Goal: Find contact information: Find contact information

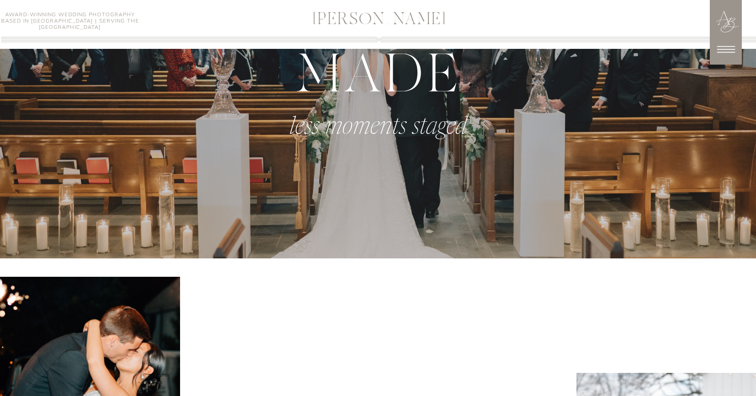
scroll to position [640, 0]
click at [720, 48] on icon at bounding box center [726, 49] width 26 height 26
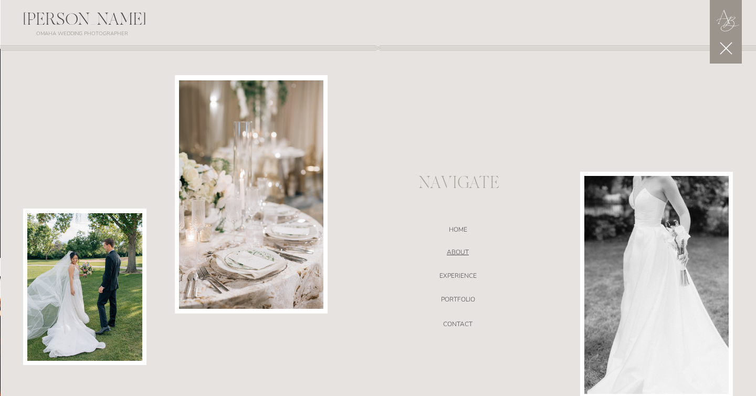
click at [459, 249] on nav "ABOUT" at bounding box center [457, 253] width 222 height 10
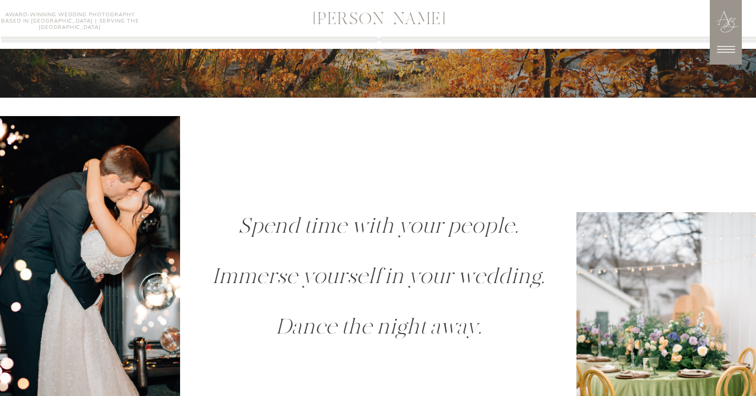
scroll to position [863, 0]
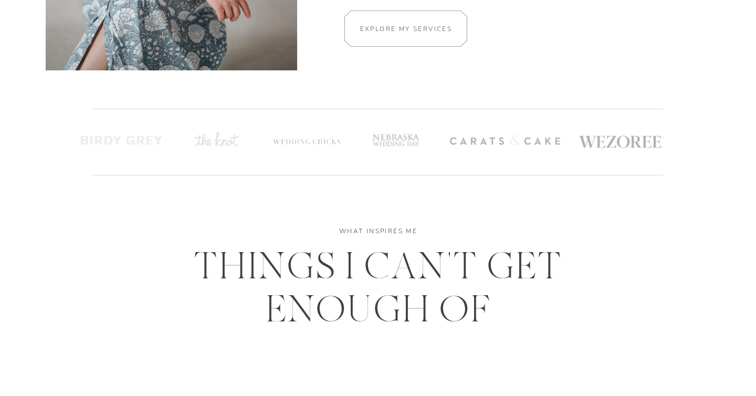
scroll to position [2220, 0]
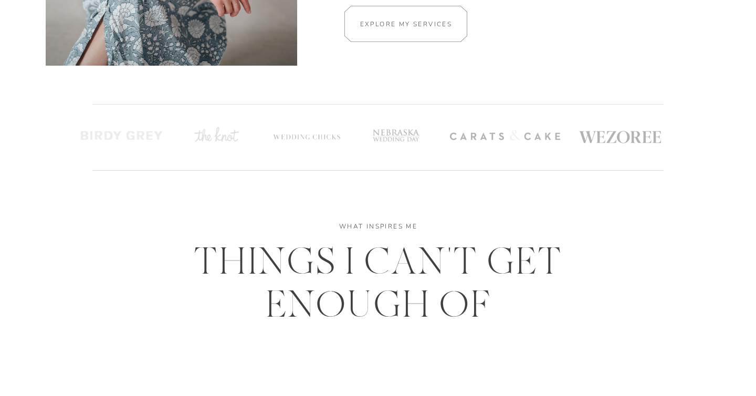
click at [428, 28] on h2 "Explore my services" at bounding box center [405, 24] width 99 height 10
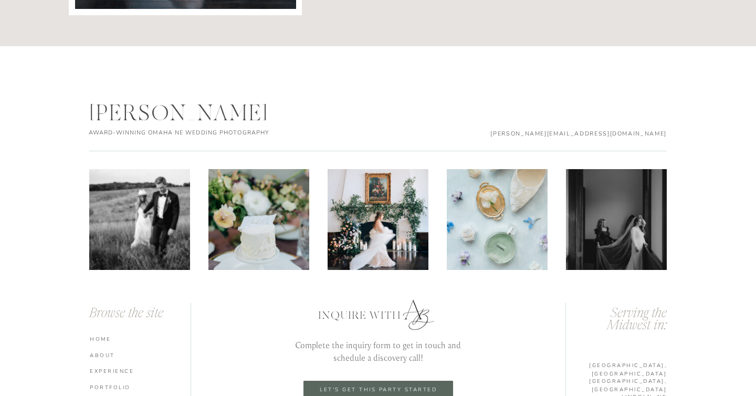
scroll to position [3665, 0]
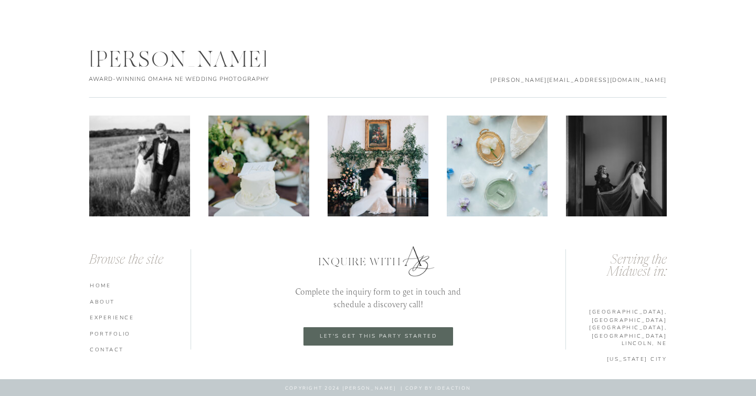
click at [390, 333] on p "let's get this party started" at bounding box center [378, 336] width 133 height 7
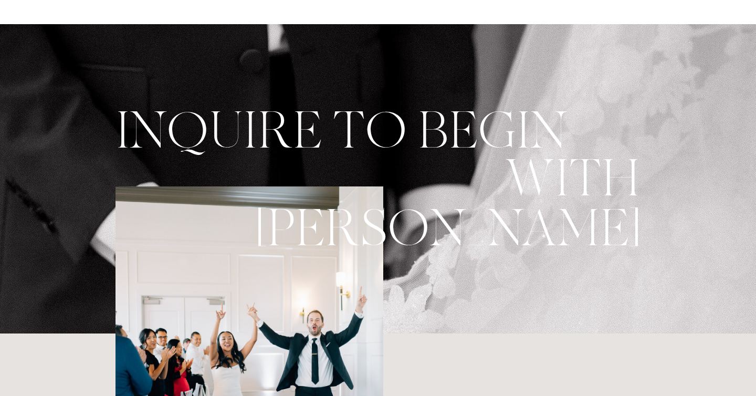
scroll to position [25, 0]
